Goal: Transaction & Acquisition: Purchase product/service

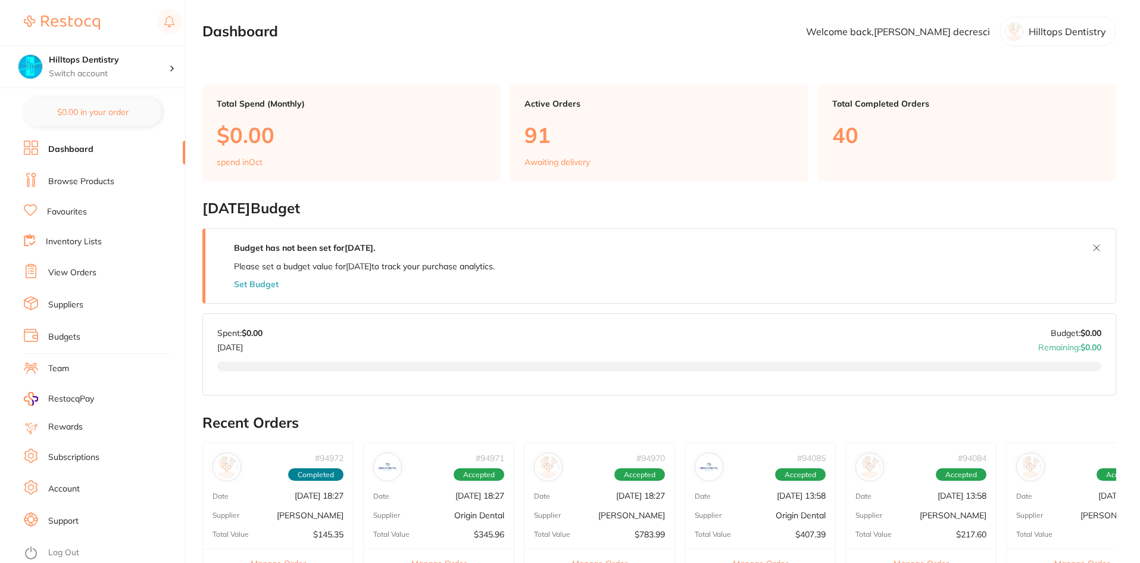
click at [97, 182] on link "Browse Products" at bounding box center [81, 182] width 66 height 12
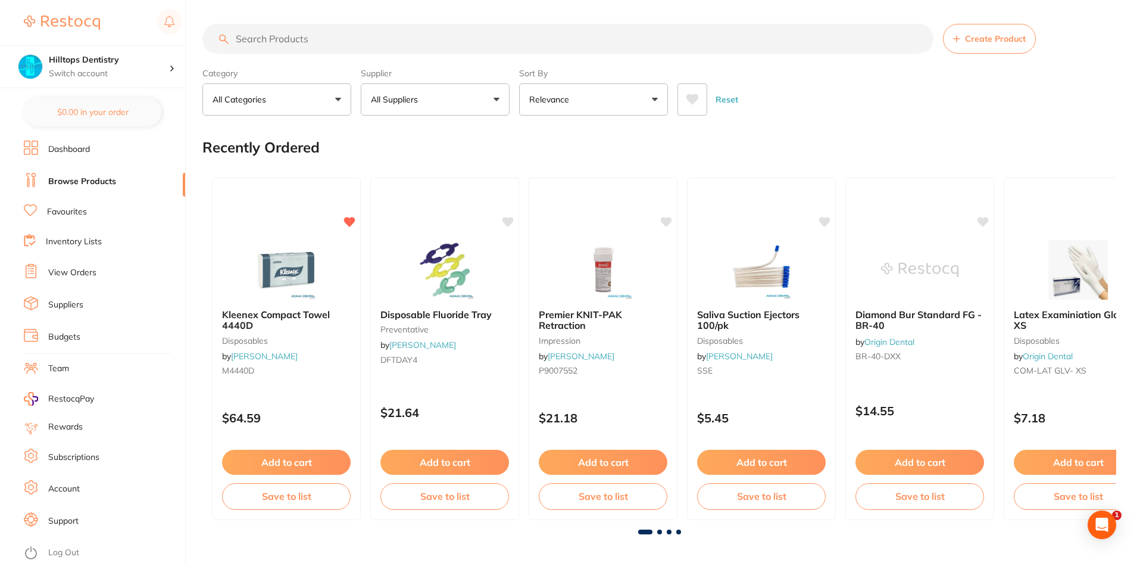
click at [304, 46] on input "search" at bounding box center [567, 39] width 731 height 30
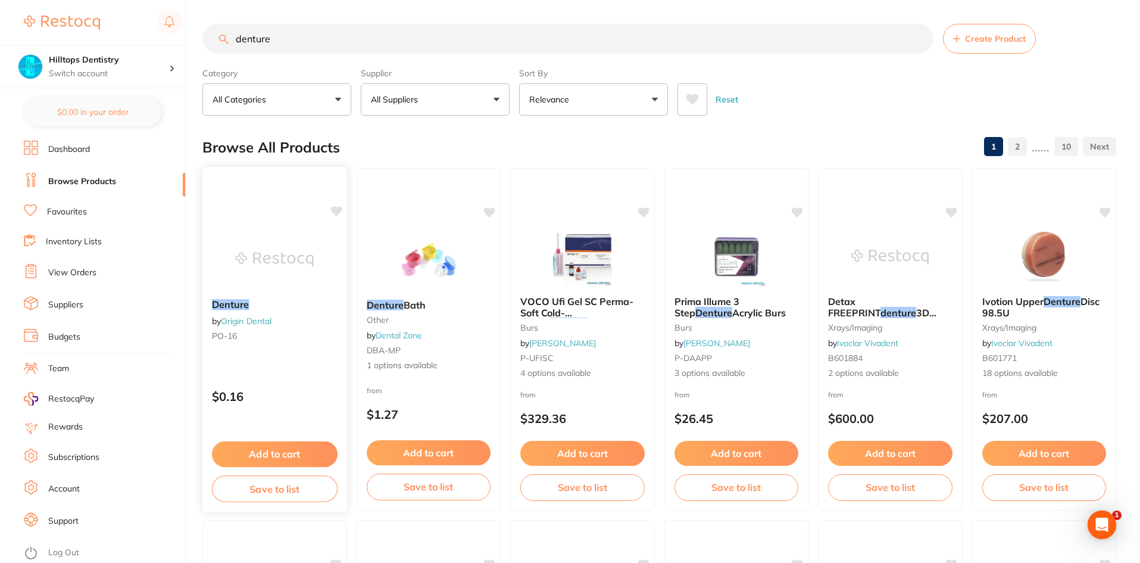
type input "denture"
click at [285, 446] on button "Add to cart" at bounding box center [275, 452] width 124 height 25
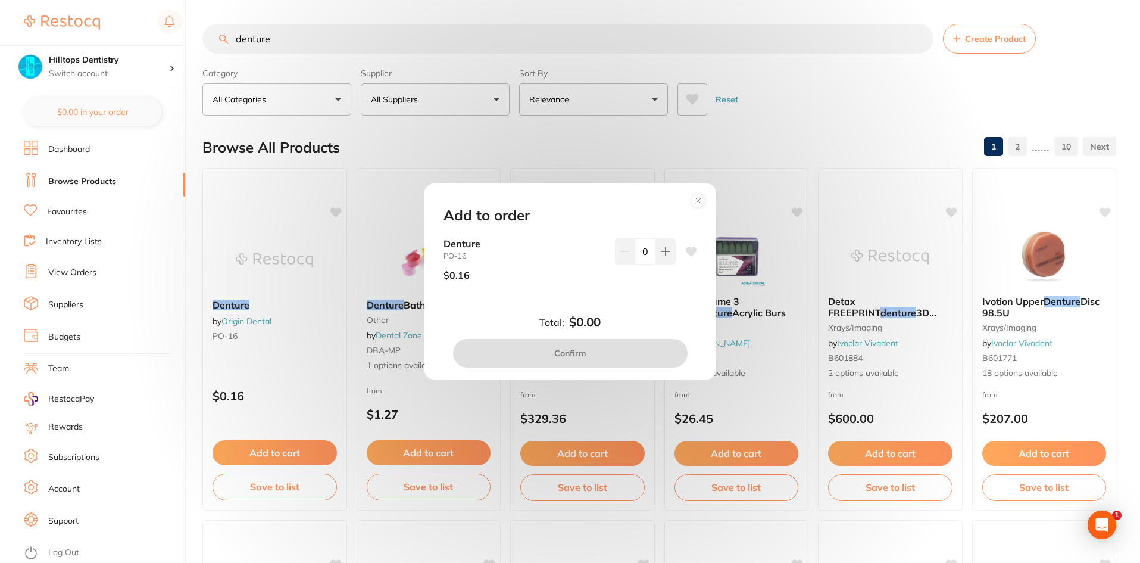
click at [643, 255] on input "0" at bounding box center [645, 251] width 21 height 26
type input "50"
click at [625, 316] on div "Total: $0.00 Confirm" at bounding box center [570, 341] width 282 height 52
click at [600, 351] on button "Confirm" at bounding box center [570, 353] width 235 height 29
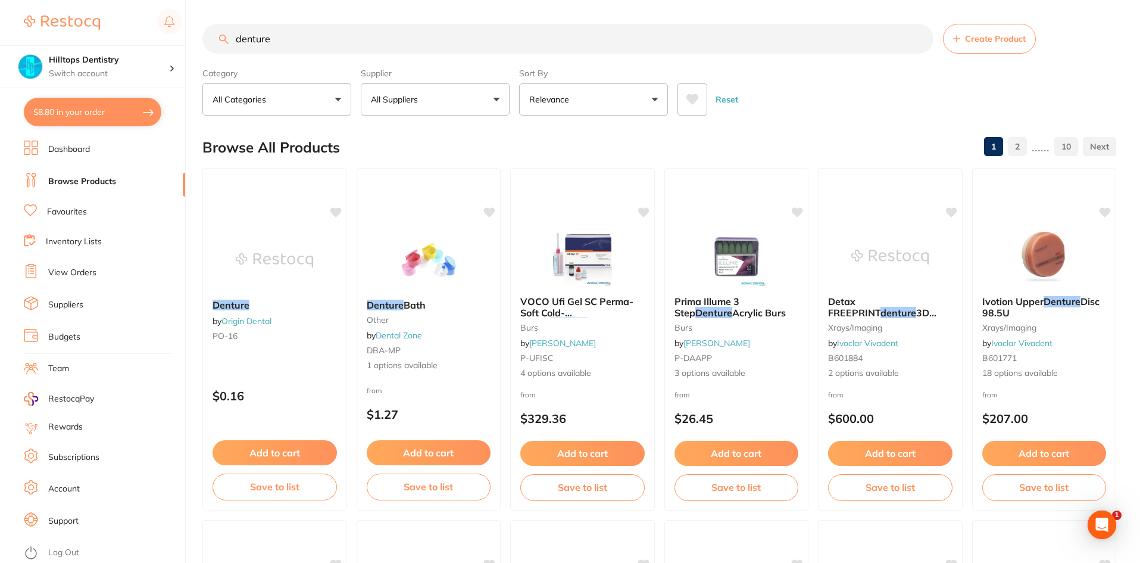
click at [129, 110] on button "$8.80 in your order" at bounding box center [93, 112] width 138 height 29
checkbox input "true"
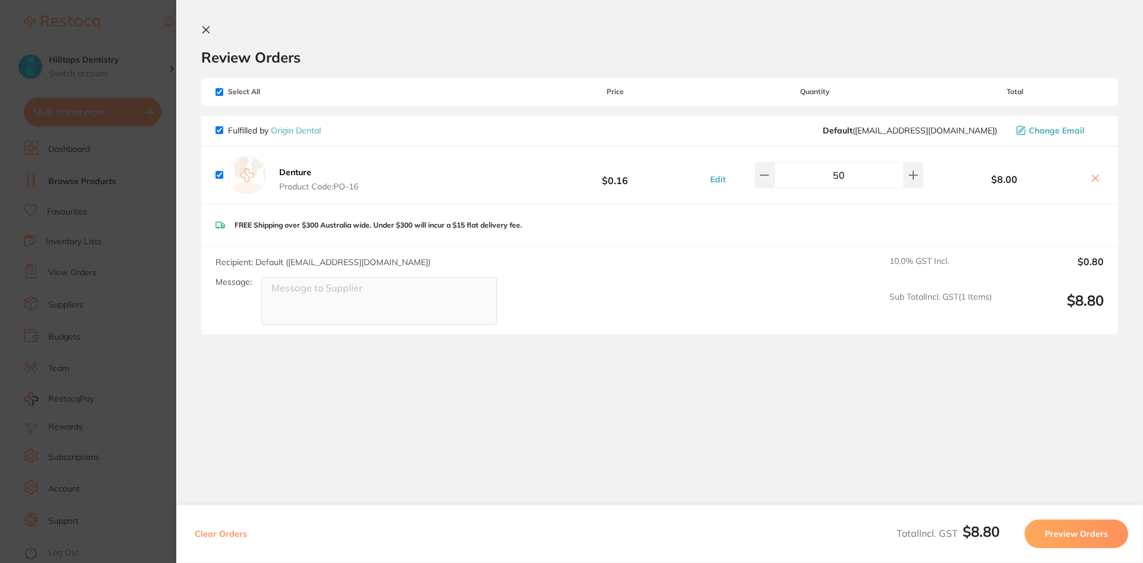
click at [838, 177] on input "50" at bounding box center [839, 175] width 129 height 26
type input "100"
click at [720, 434] on section "Review Orders Your orders are being processed and we will notify you once we ha…" at bounding box center [659, 264] width 967 height 528
click at [127, 37] on section "Update RRP Set your pre negotiated price for this item. Item Agreed RRP (excl. …" at bounding box center [571, 281] width 1143 height 563
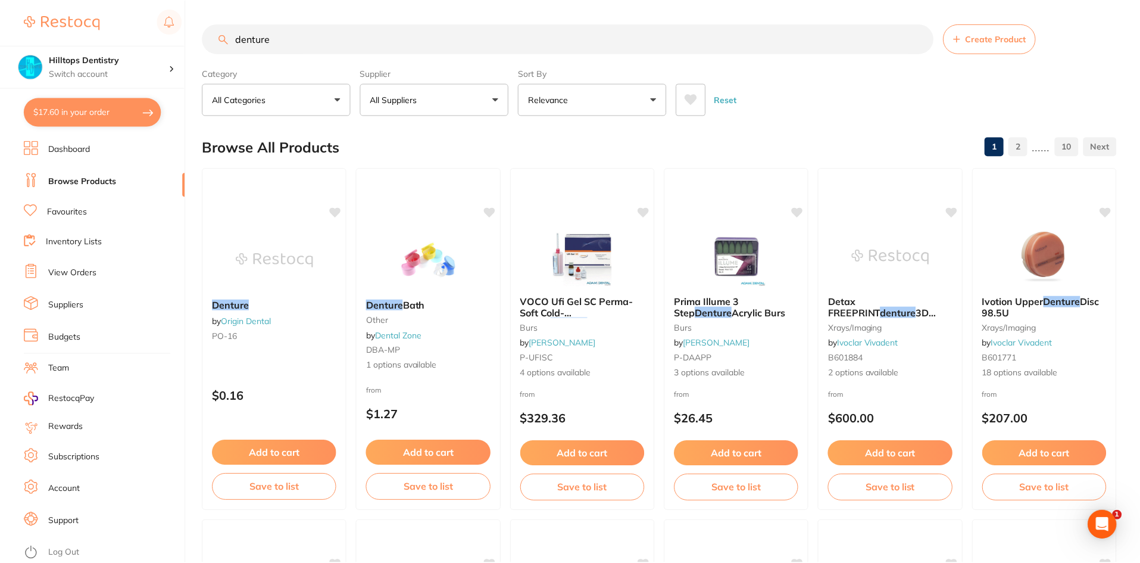
scroll to position [119, 0]
